Goal: Information Seeking & Learning: Learn about a topic

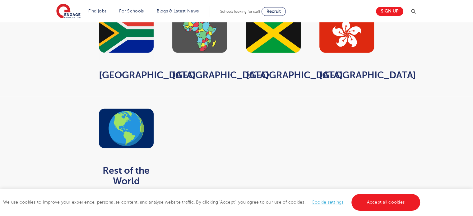
scroll to position [554, 0]
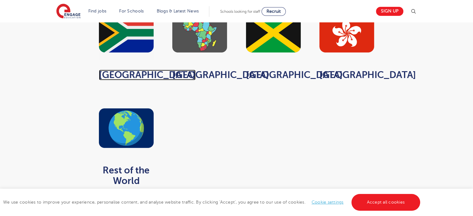
click at [116, 70] on strong "[GEOGRAPHIC_DATA]" at bounding box center [147, 75] width 97 height 11
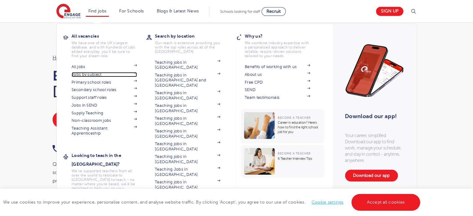
click at [137, 72] on img at bounding box center [135, 73] width 3 height 2
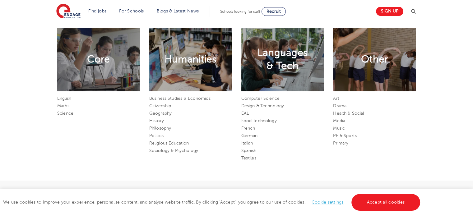
scroll to position [323, 0]
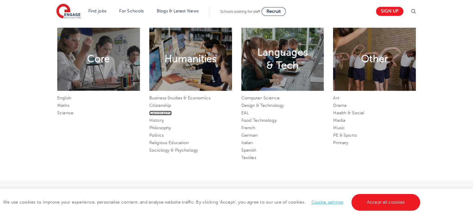
click at [162, 113] on link "Geography" at bounding box center [160, 113] width 22 height 5
click at [354, 135] on link "PE & Sports" at bounding box center [345, 135] width 24 height 5
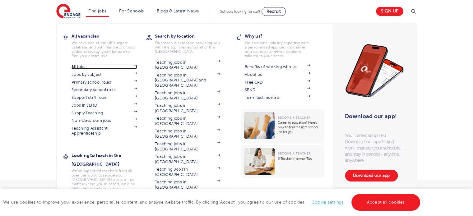
click at [86, 65] on link "All jobs" at bounding box center [104, 66] width 65 height 5
